Goal: Task Accomplishment & Management: Manage account settings

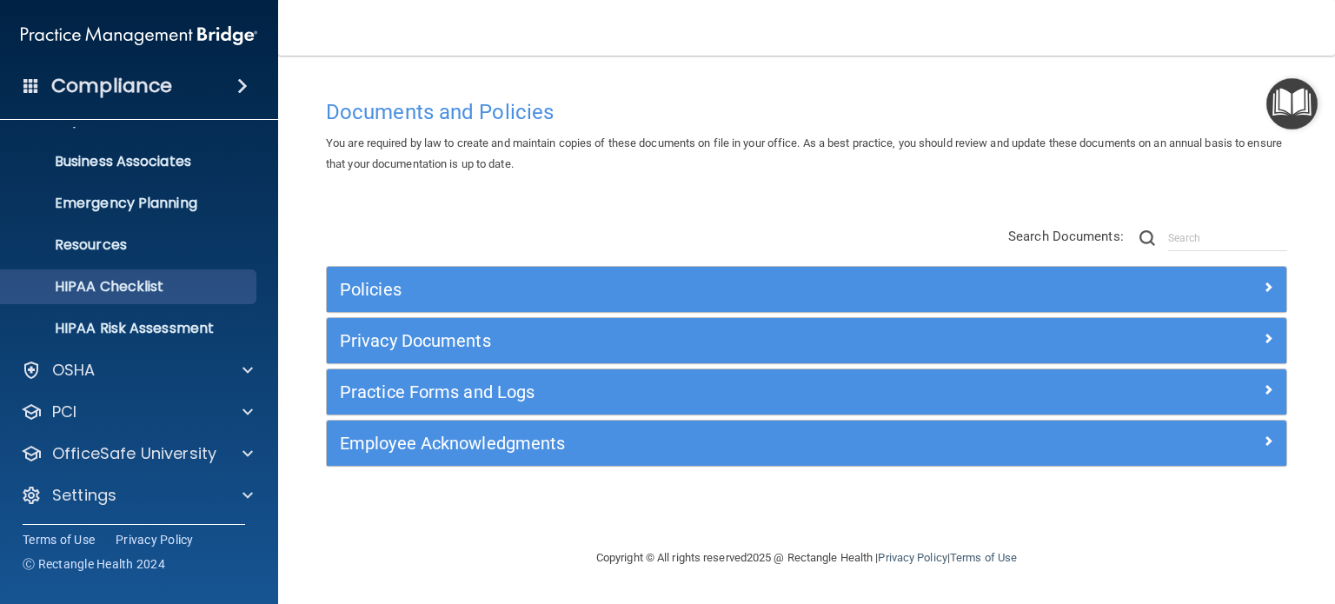
scroll to position [116, 0]
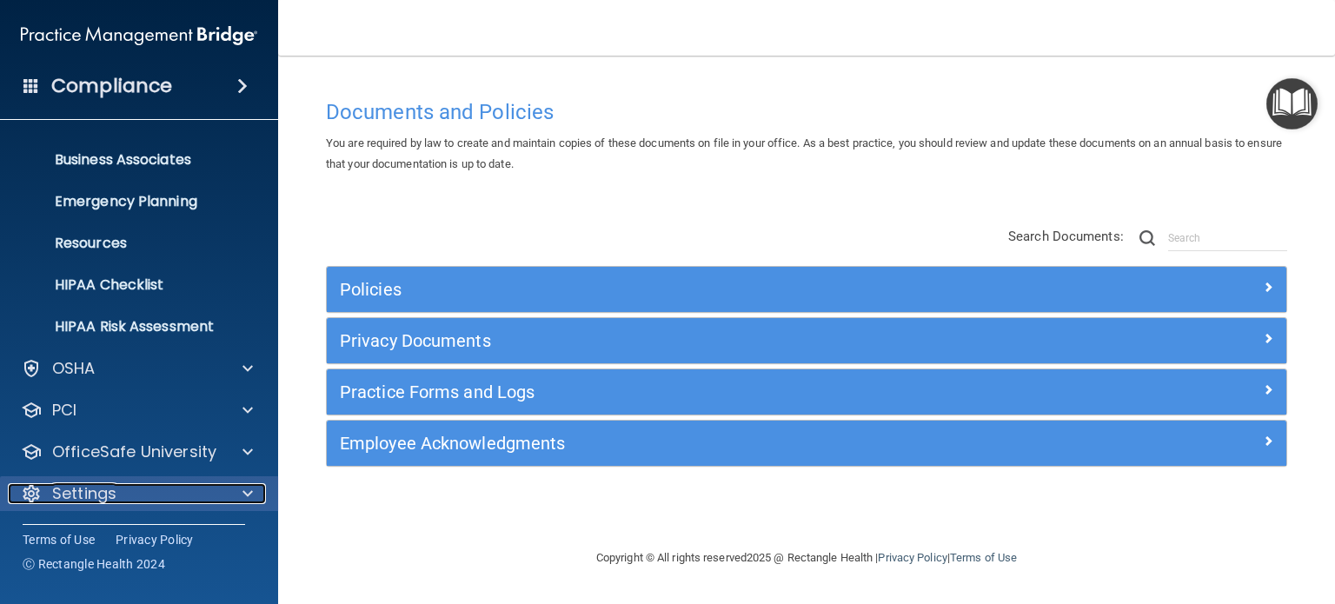
click at [129, 489] on div "Settings" at bounding box center [115, 493] width 215 height 21
click at [245, 495] on span at bounding box center [247, 493] width 10 height 21
click at [96, 487] on p "Settings" at bounding box center [84, 493] width 64 height 21
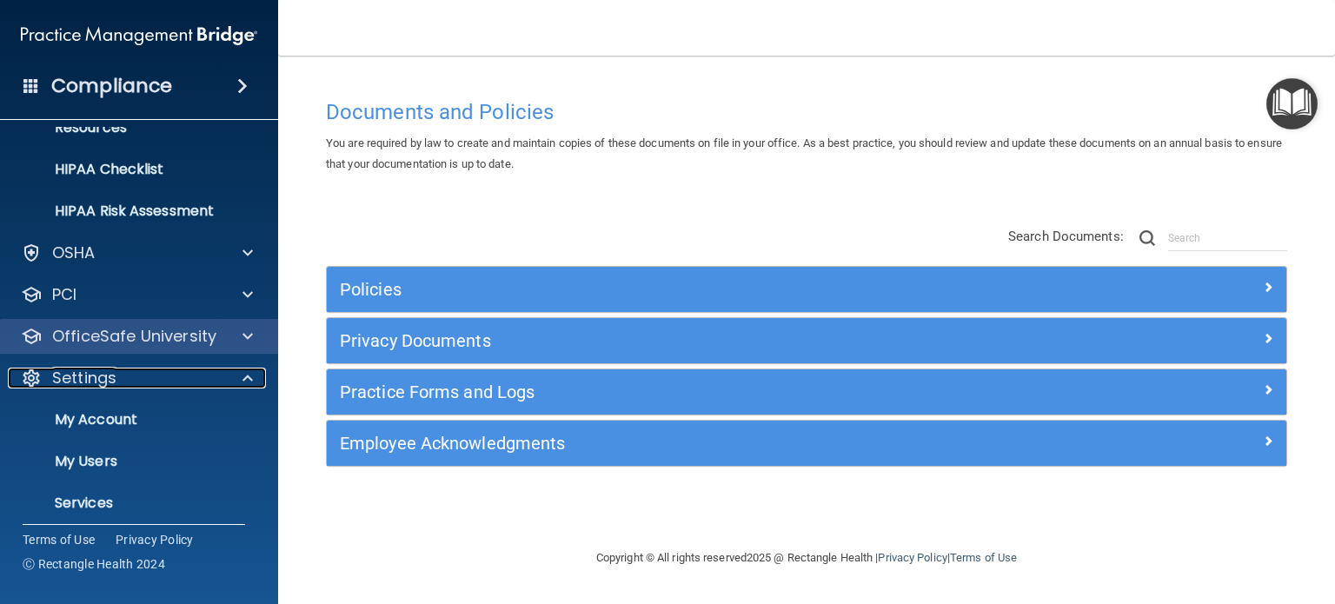
scroll to position [283, 0]
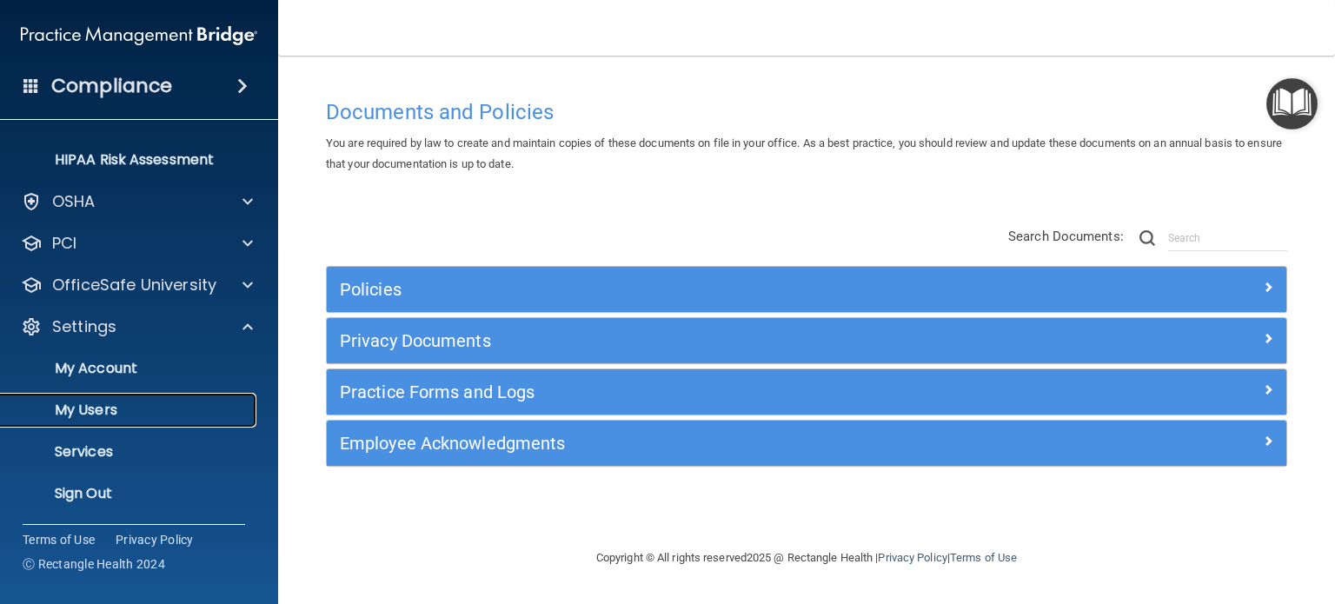
click at [92, 409] on p "My Users" at bounding box center [129, 409] width 237 height 17
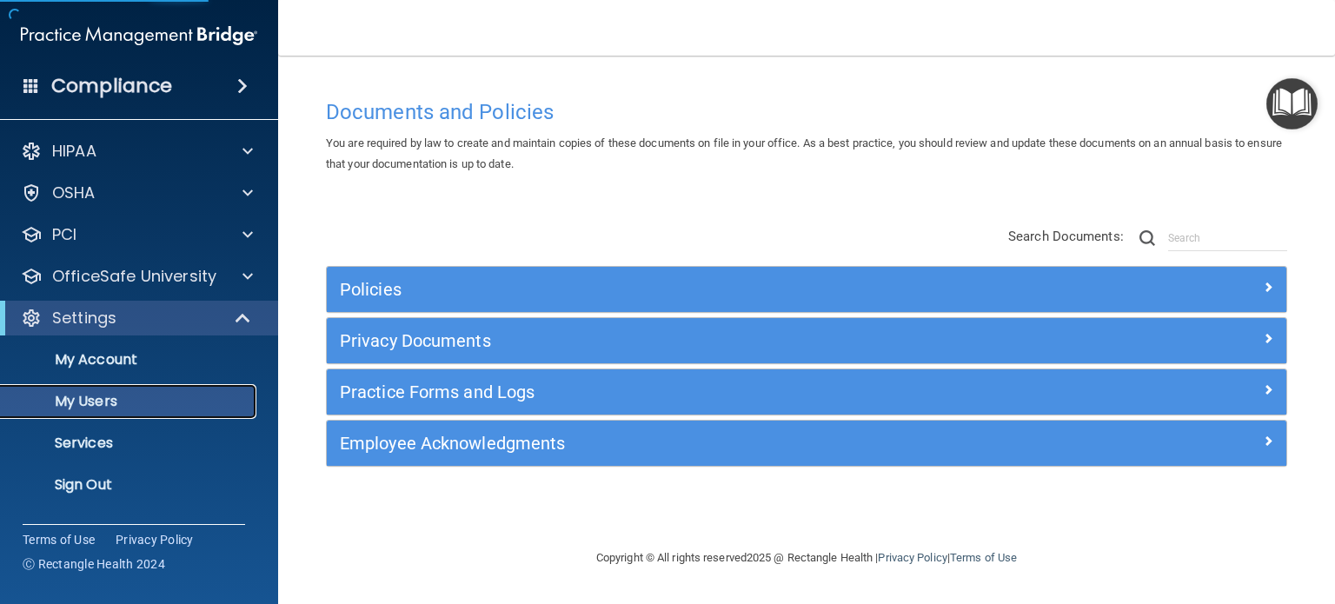
select select "20"
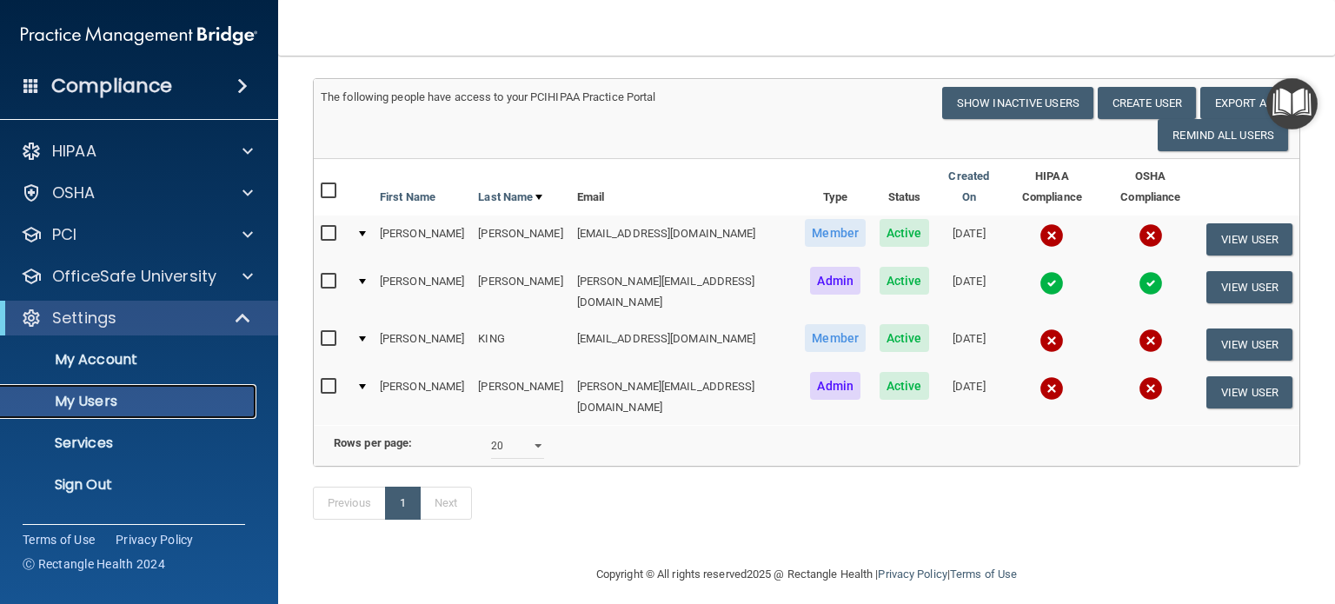
scroll to position [119, 0]
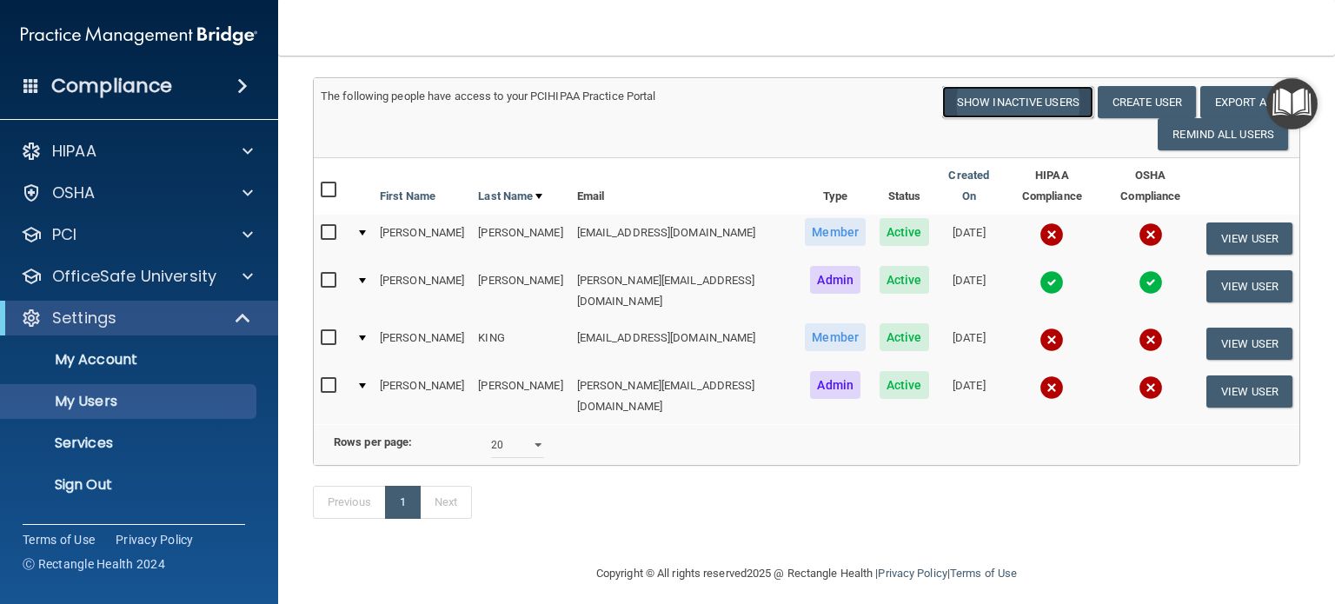
click at [992, 97] on button "Show Inactive Users" at bounding box center [1017, 102] width 151 height 32
select select "20"
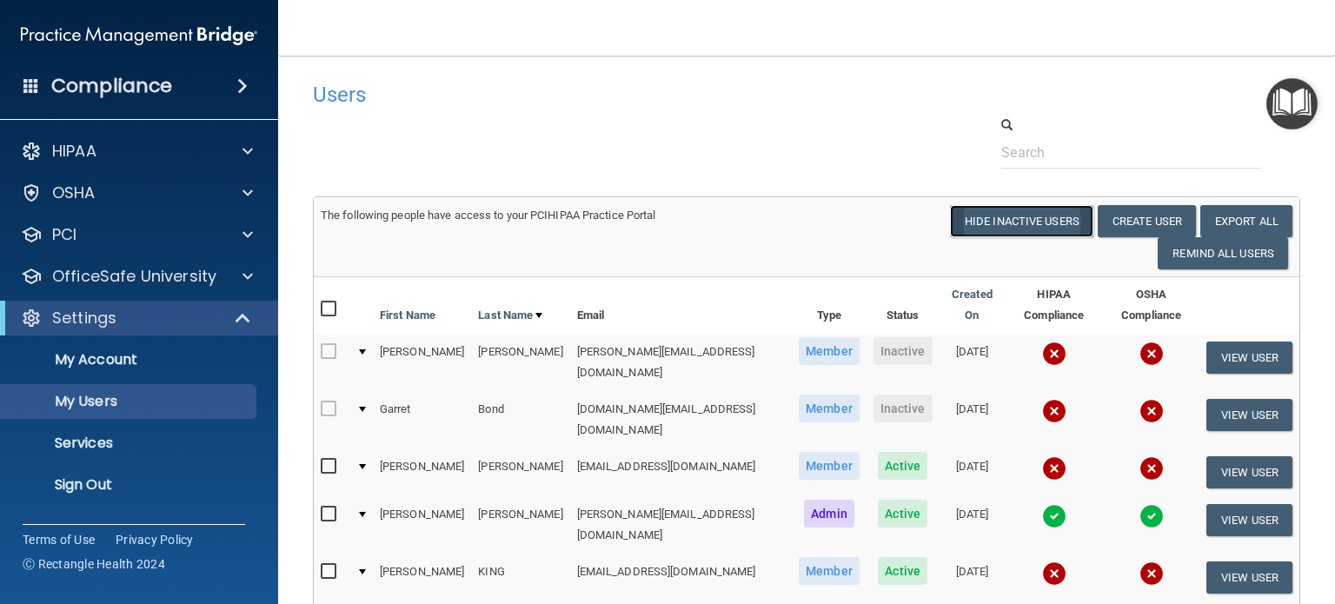
click at [1026, 224] on button "Hide Inactive Users" at bounding box center [1021, 221] width 143 height 32
select select "20"
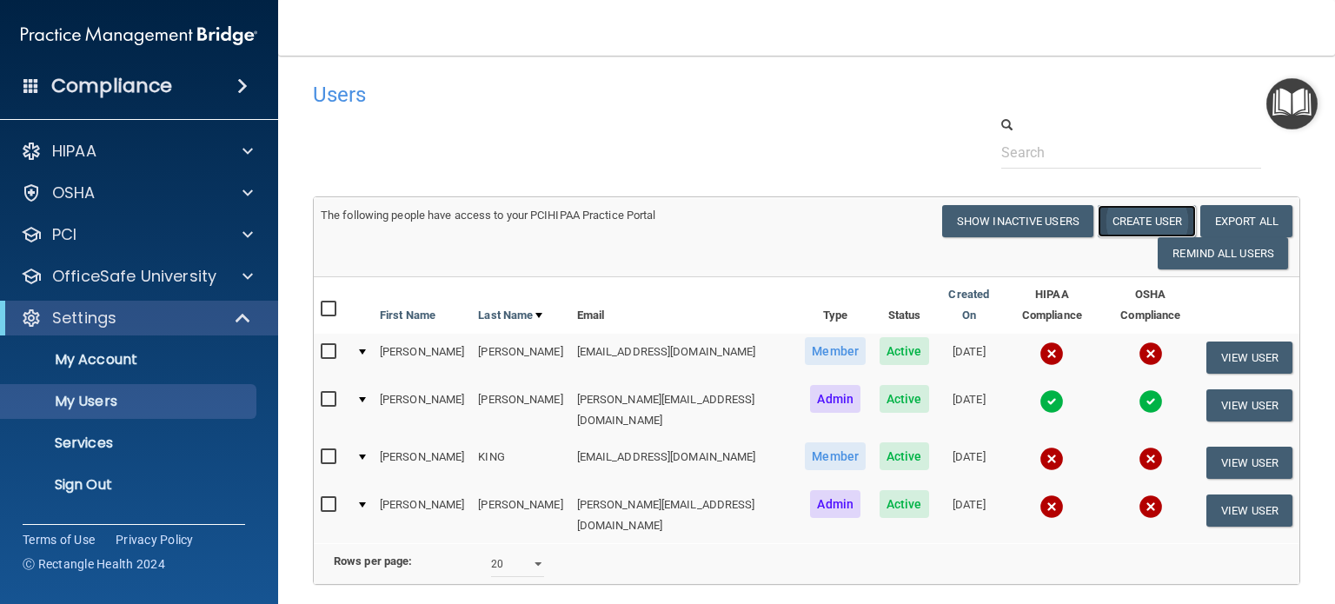
click at [1121, 222] on button "Create User" at bounding box center [1146, 221] width 98 height 32
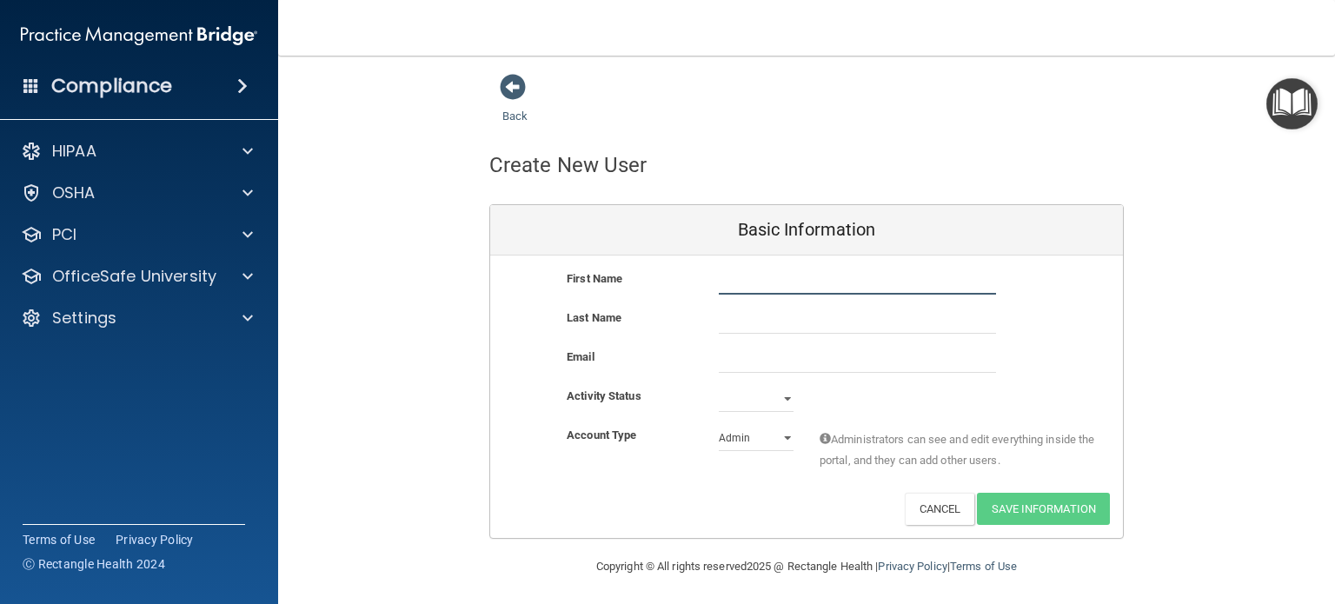
click at [732, 281] on input "text" at bounding box center [857, 281] width 277 height 26
type input "[PERSON_NAME]"
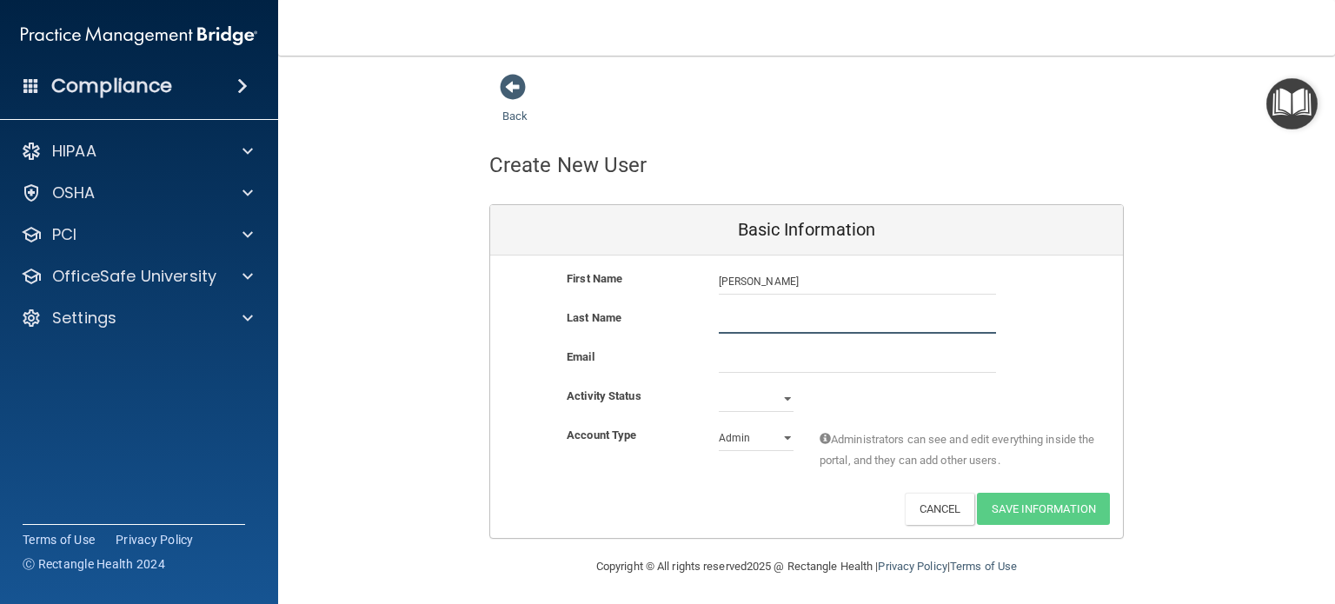
click at [737, 317] on input "text" at bounding box center [857, 321] width 277 height 26
type input "[PERSON_NAME]"
click at [722, 362] on input "email" at bounding box center [857, 360] width 277 height 26
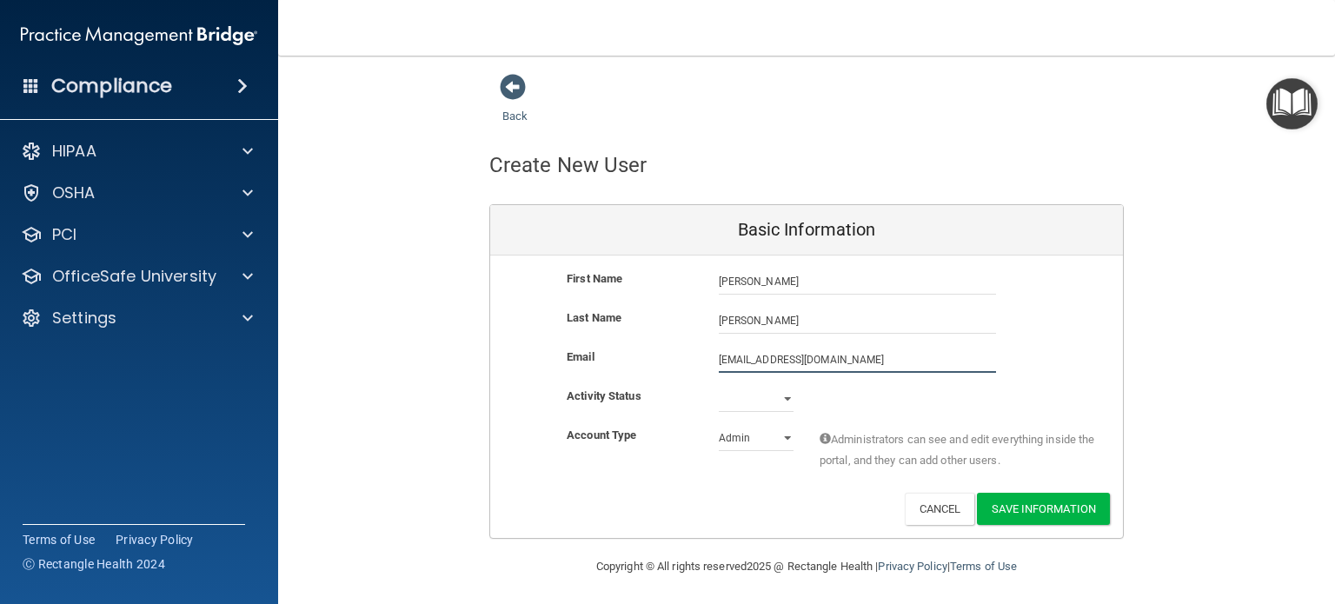
type input "[EMAIL_ADDRESS][DOMAIN_NAME]"
click at [779, 400] on select "Active Inactive" at bounding box center [756, 399] width 75 height 26
select select "active"
click at [719, 386] on select "Active Inactive" at bounding box center [756, 399] width 75 height 26
click at [782, 435] on select "Admin Member" at bounding box center [756, 438] width 75 height 26
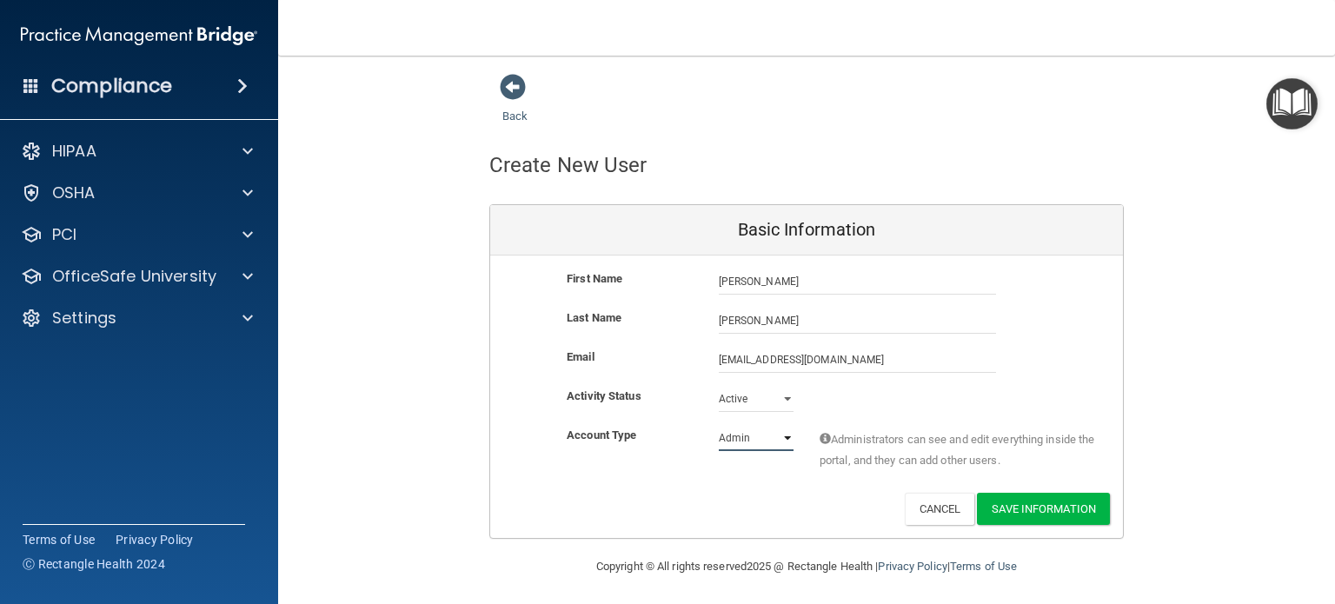
select select "practice_member"
click at [719, 425] on select "Admin Member" at bounding box center [756, 438] width 75 height 26
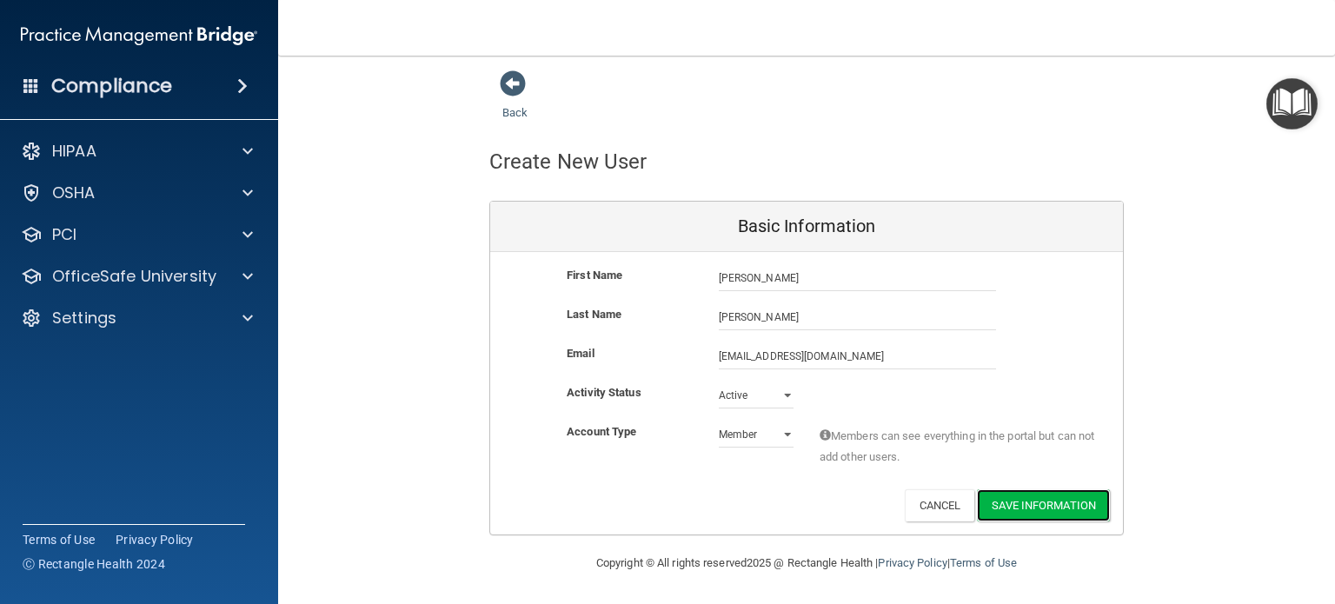
click at [1036, 502] on button "Save Information" at bounding box center [1043, 505] width 133 height 32
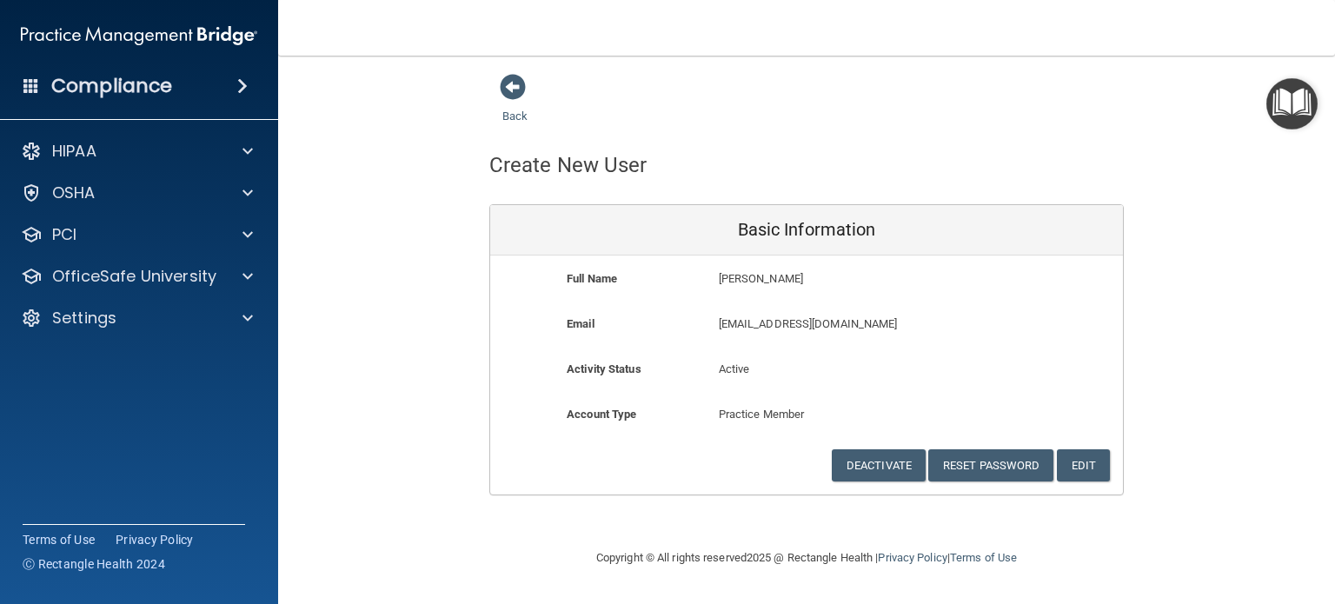
scroll to position [0, 0]
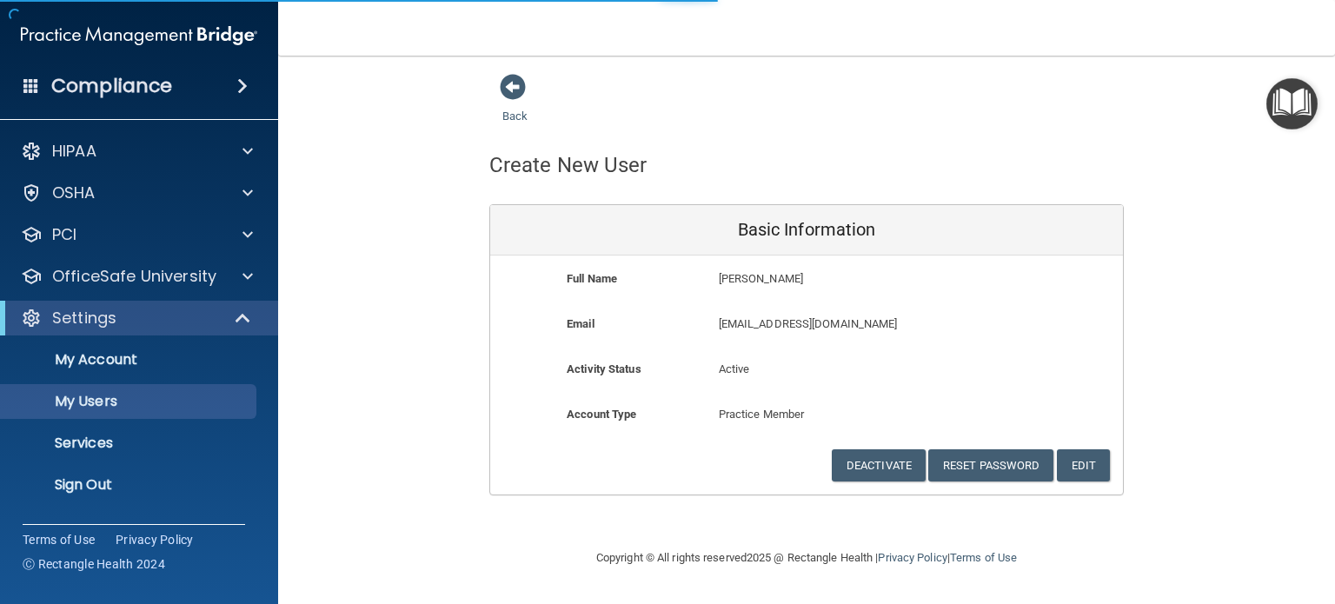
select select "20"
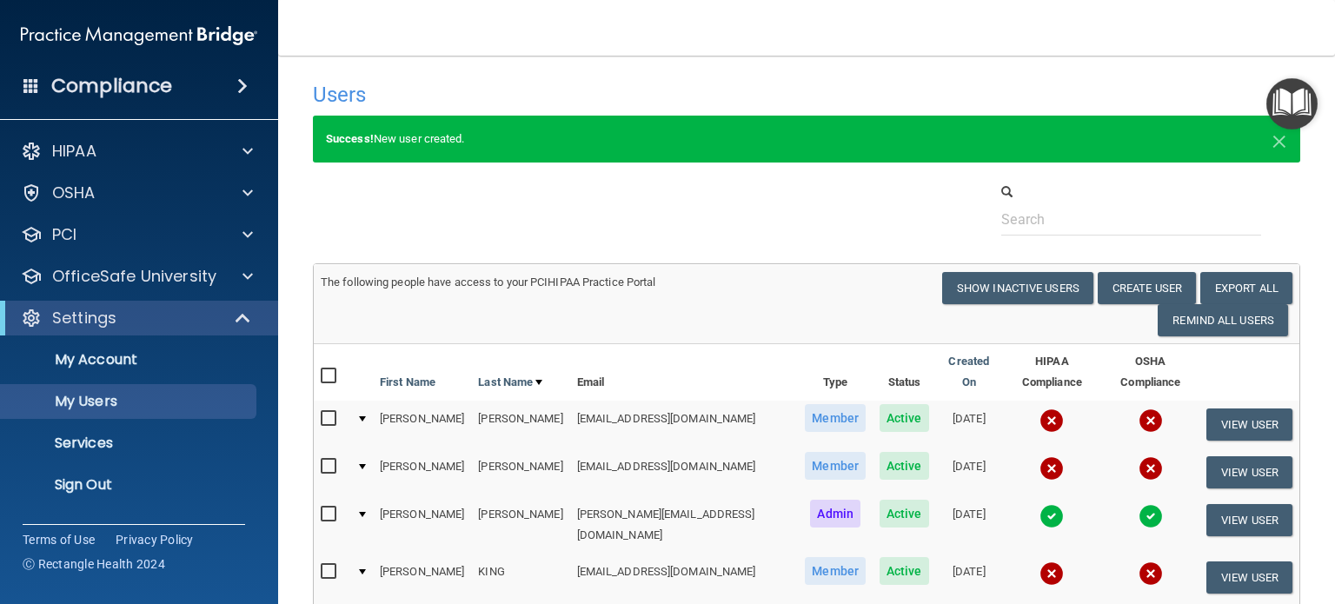
scroll to position [87, 0]
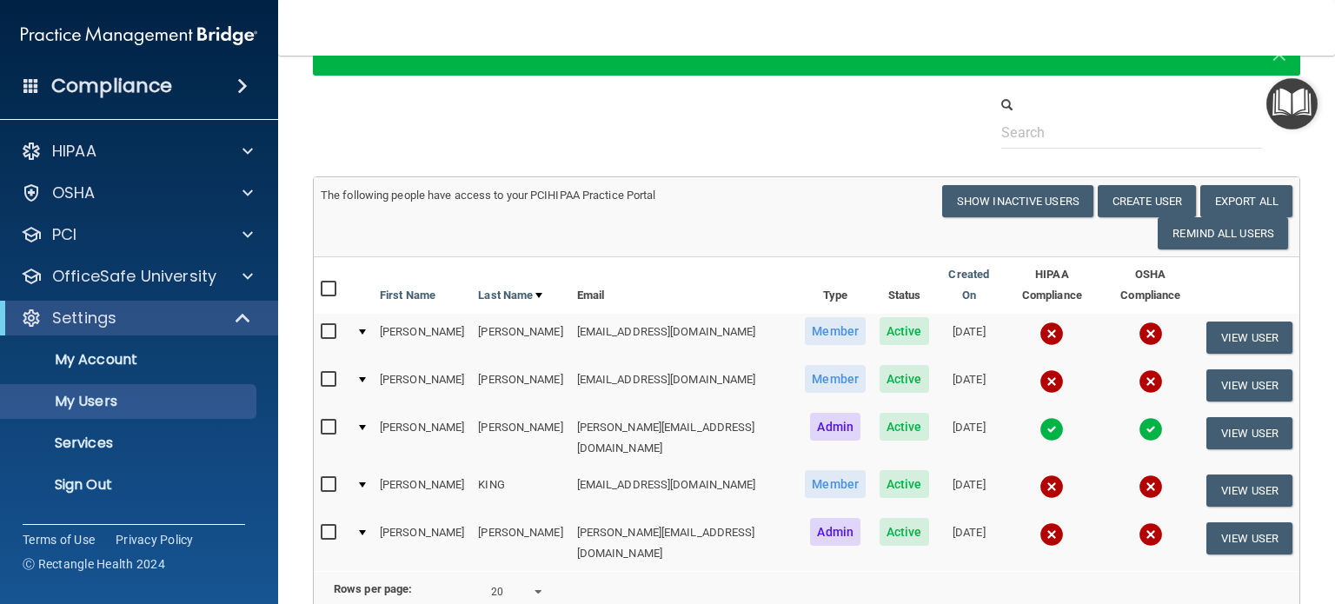
click at [327, 373] on input "checkbox" at bounding box center [331, 380] width 20 height 14
checkbox input "true"
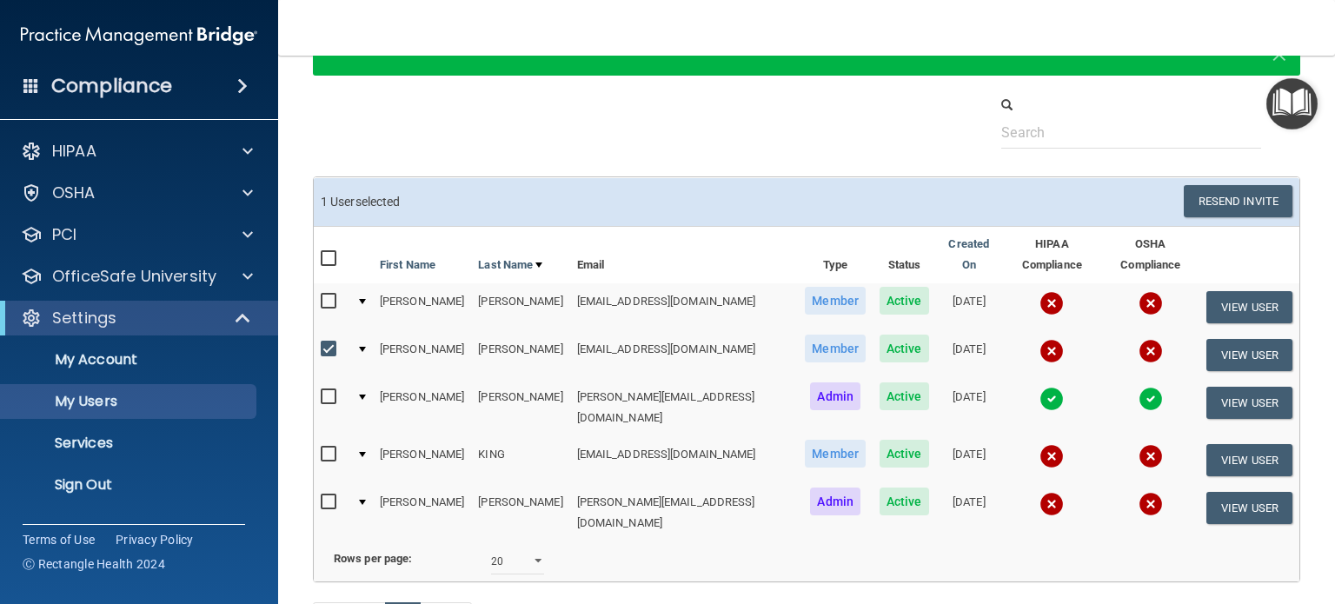
click at [364, 347] on div at bounding box center [362, 349] width 7 height 5
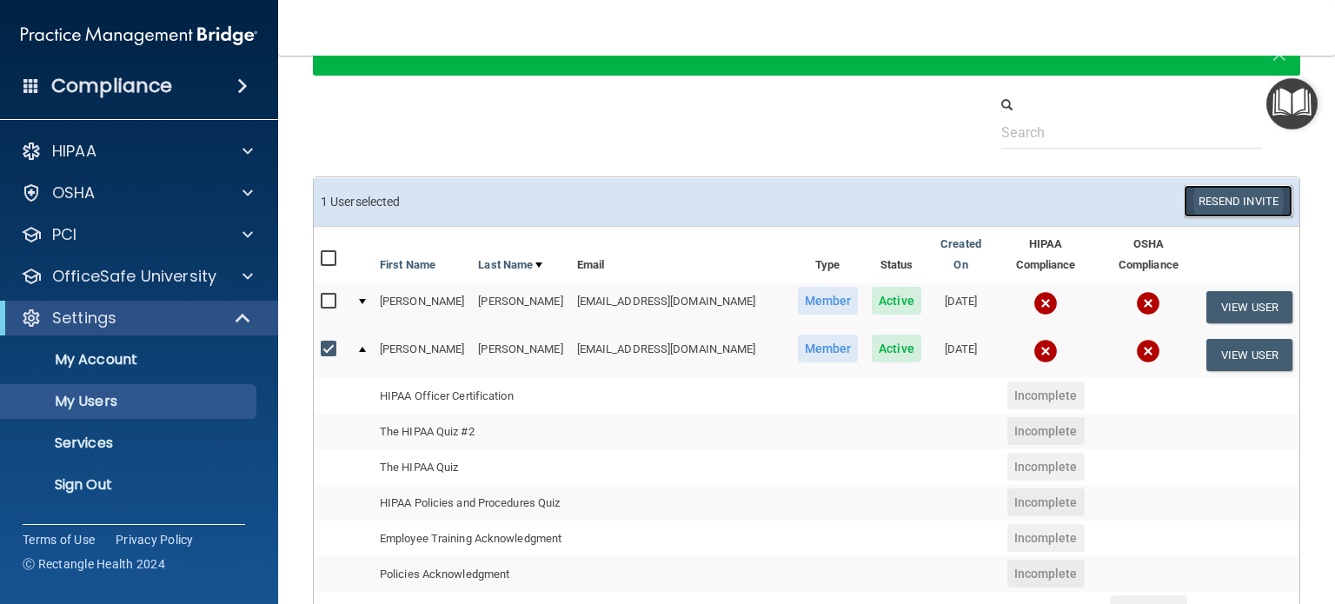
click at [1223, 198] on button "Resend Invite" at bounding box center [1237, 201] width 109 height 32
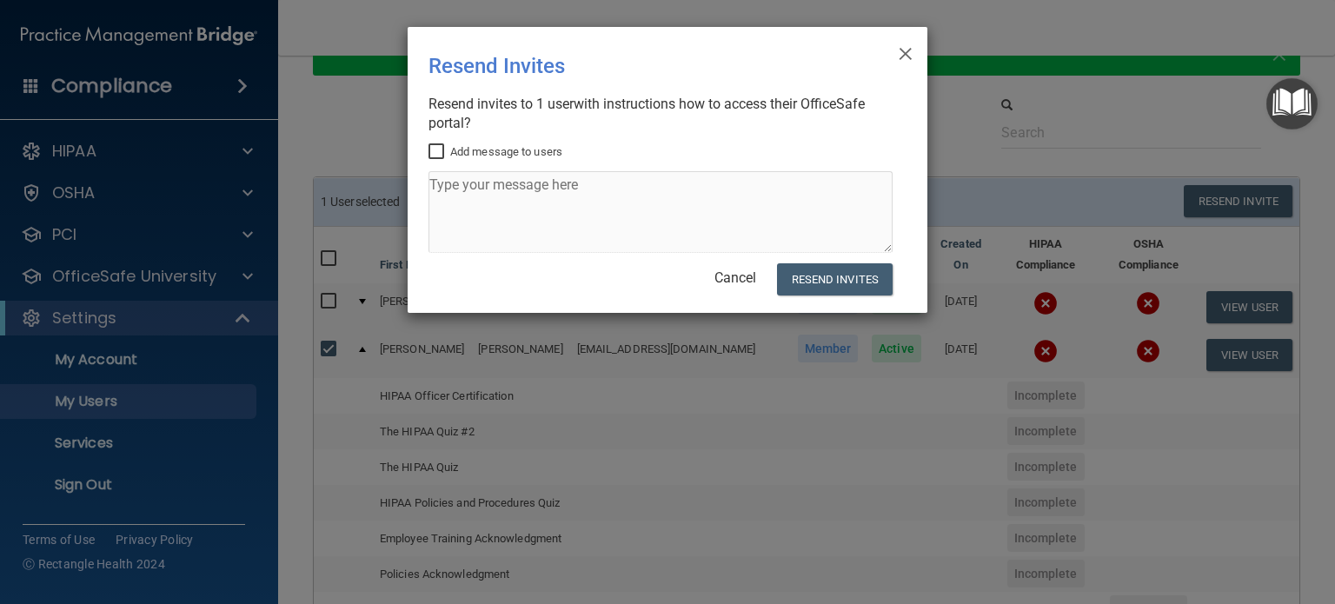
click at [440, 147] on input "Add message to users" at bounding box center [438, 152] width 20 height 14
checkbox input "true"
click at [445, 189] on textarea at bounding box center [660, 212] width 464 height 82
type textarea "J"
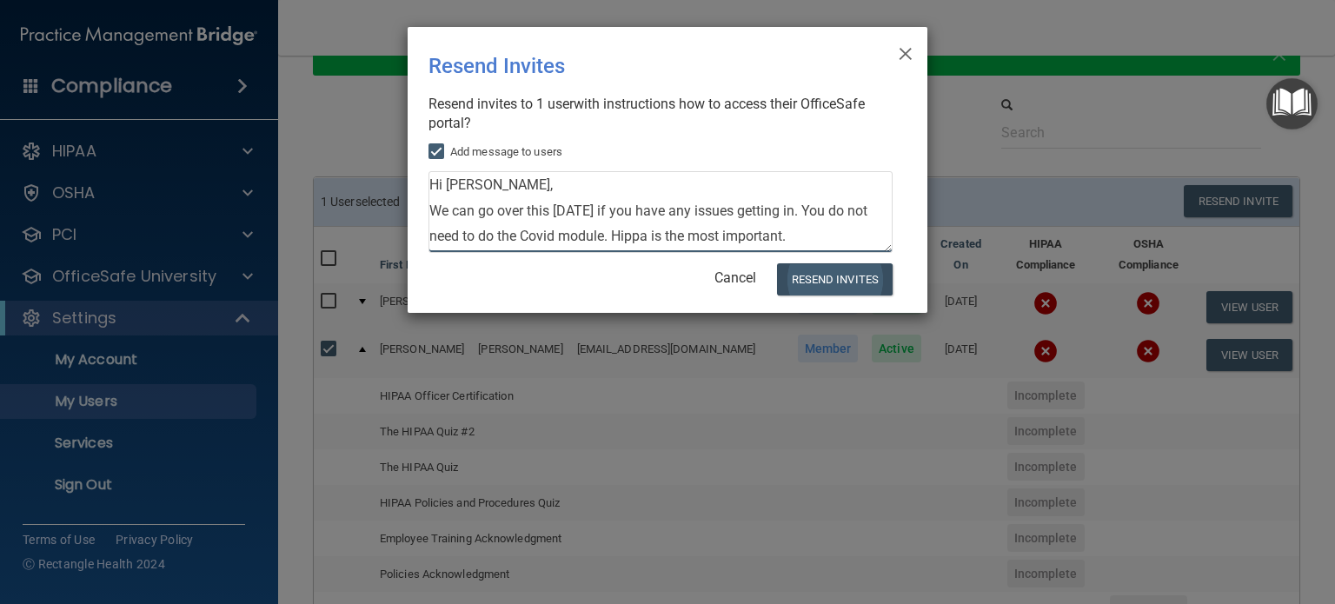
type textarea "Hi [PERSON_NAME], We can go over this [DATE] if you have any issues getting in.…"
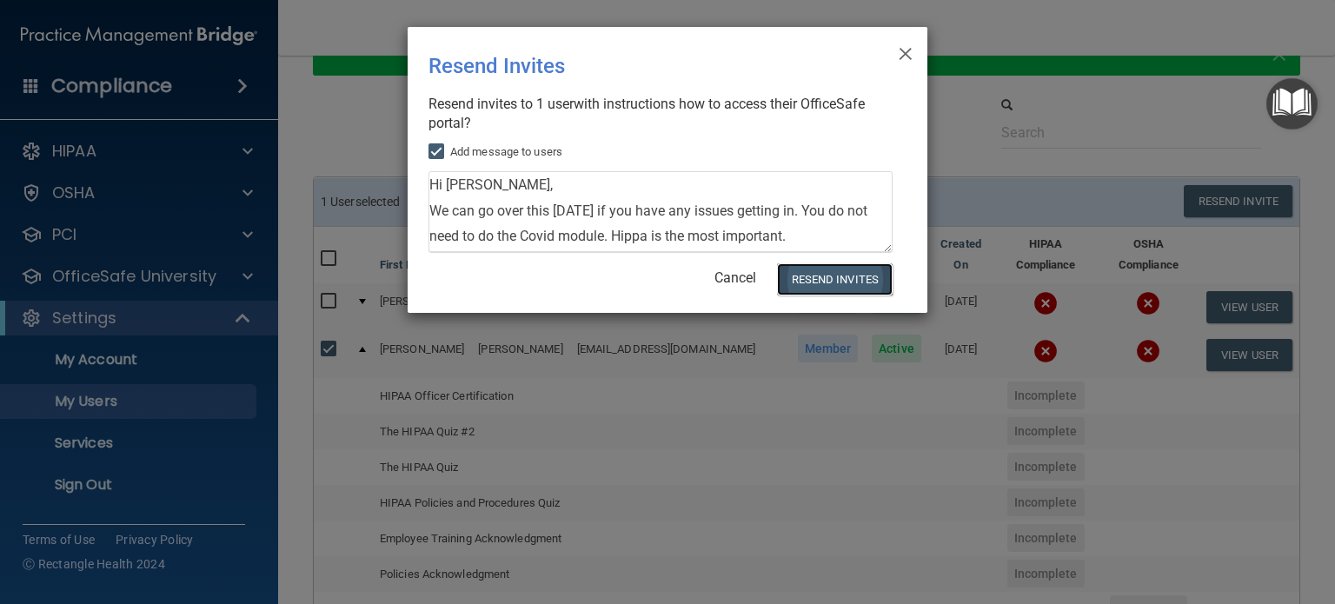
click at [832, 270] on button "Resend Invites" at bounding box center [835, 279] width 116 height 32
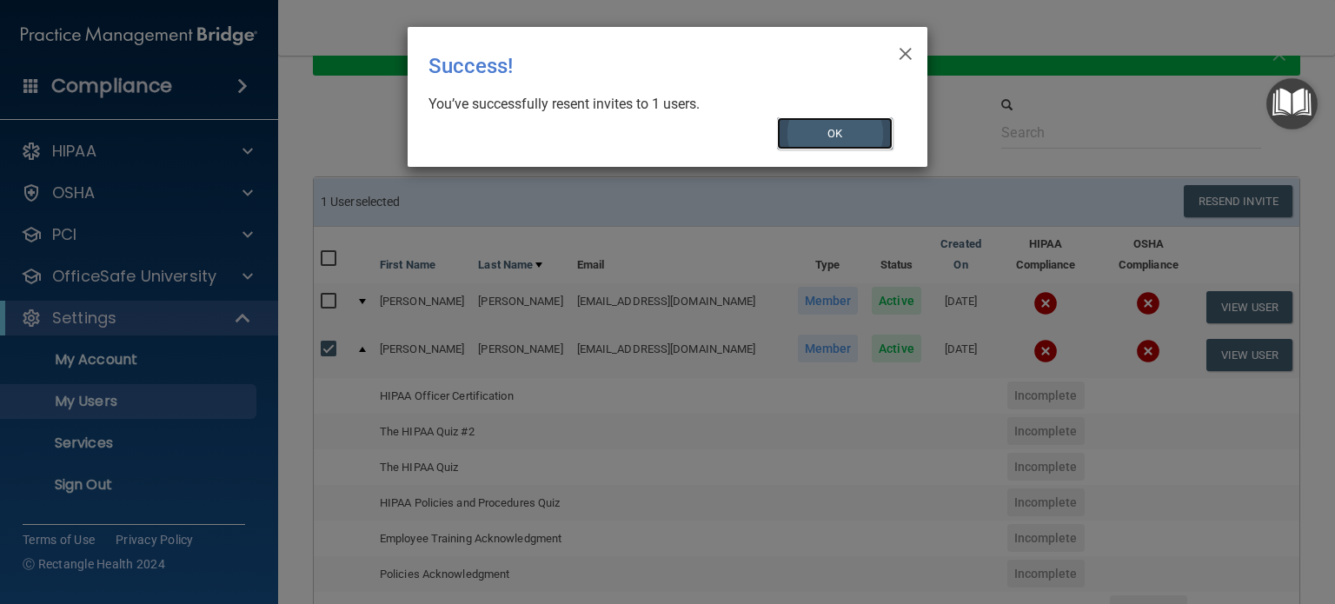
click at [854, 128] on button "OK" at bounding box center [835, 133] width 116 height 32
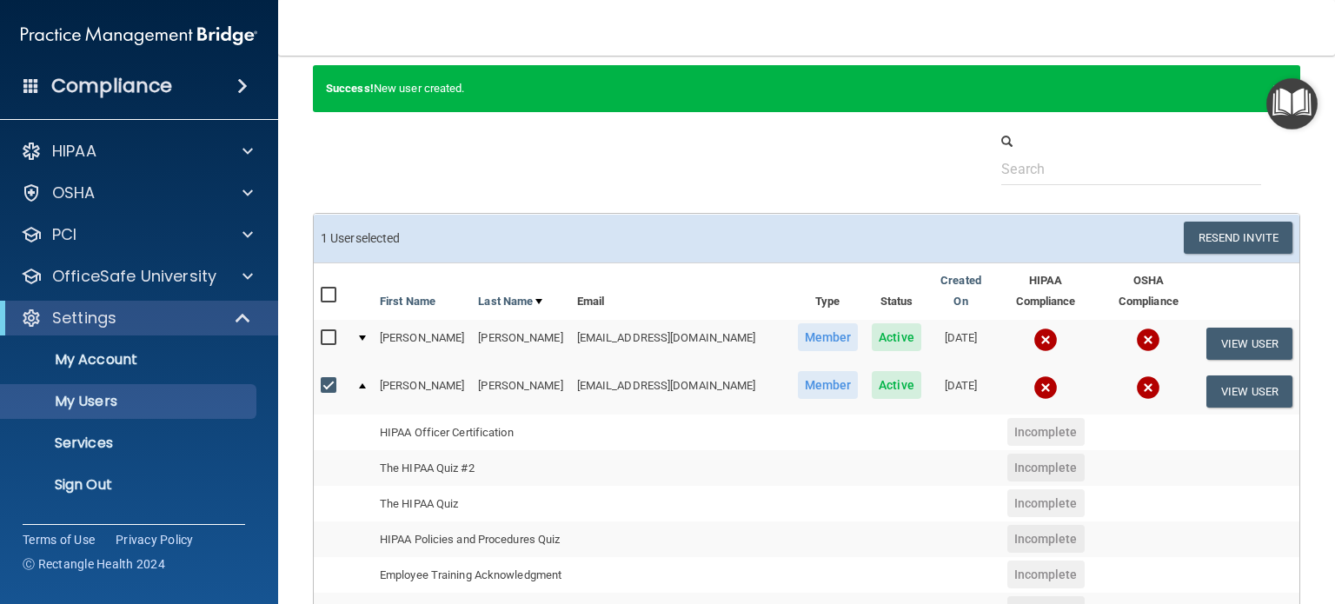
scroll to position [0, 0]
